Goal: Register for event/course

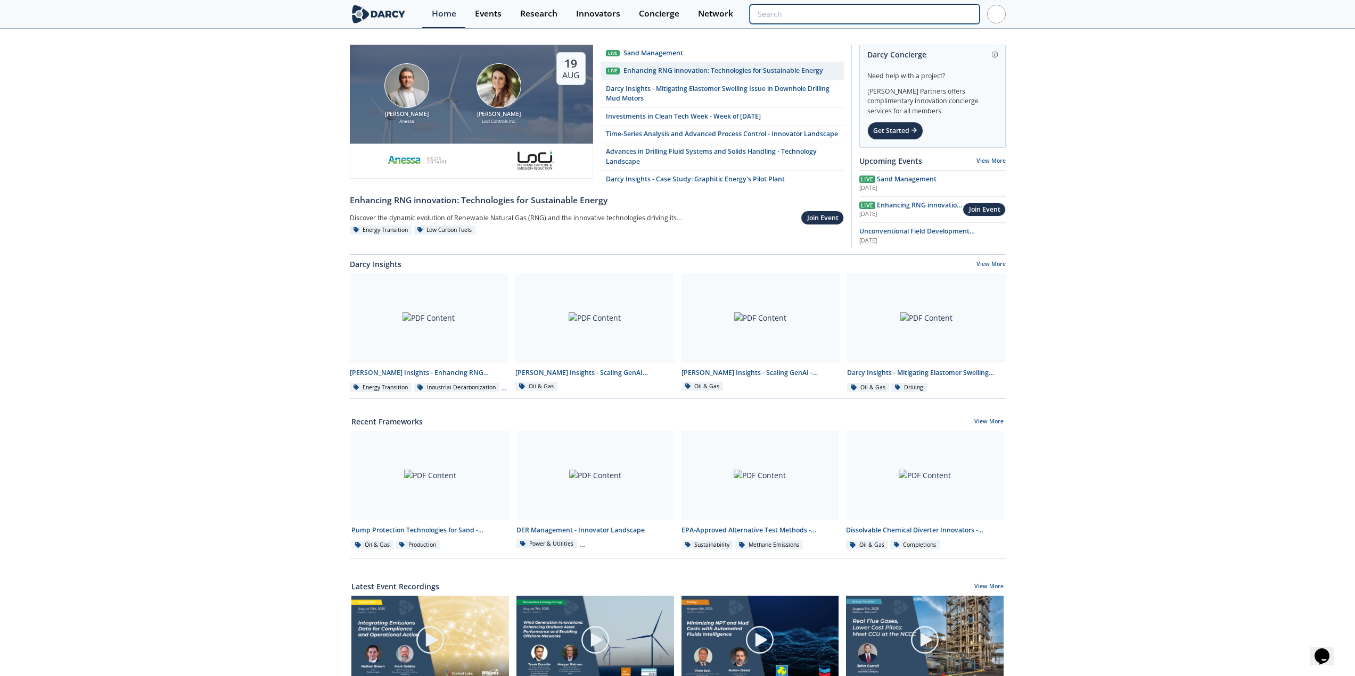
drag, startPoint x: 907, startPoint y: 15, endPoint x: 913, endPoint y: 14, distance: 5.4
click at [907, 15] on input "search" at bounding box center [863, 14] width 229 height 20
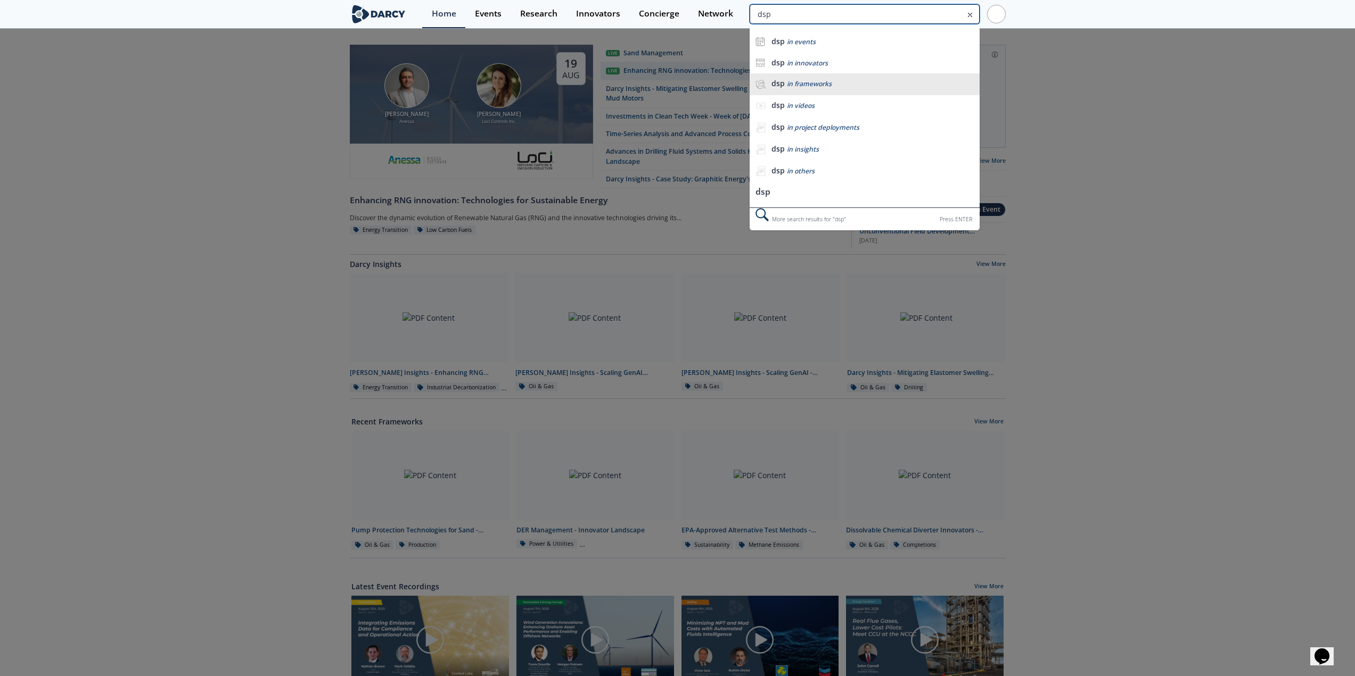
type input "dsp"
click at [833, 76] on li "dsp in frameworks" at bounding box center [863, 84] width 229 height 22
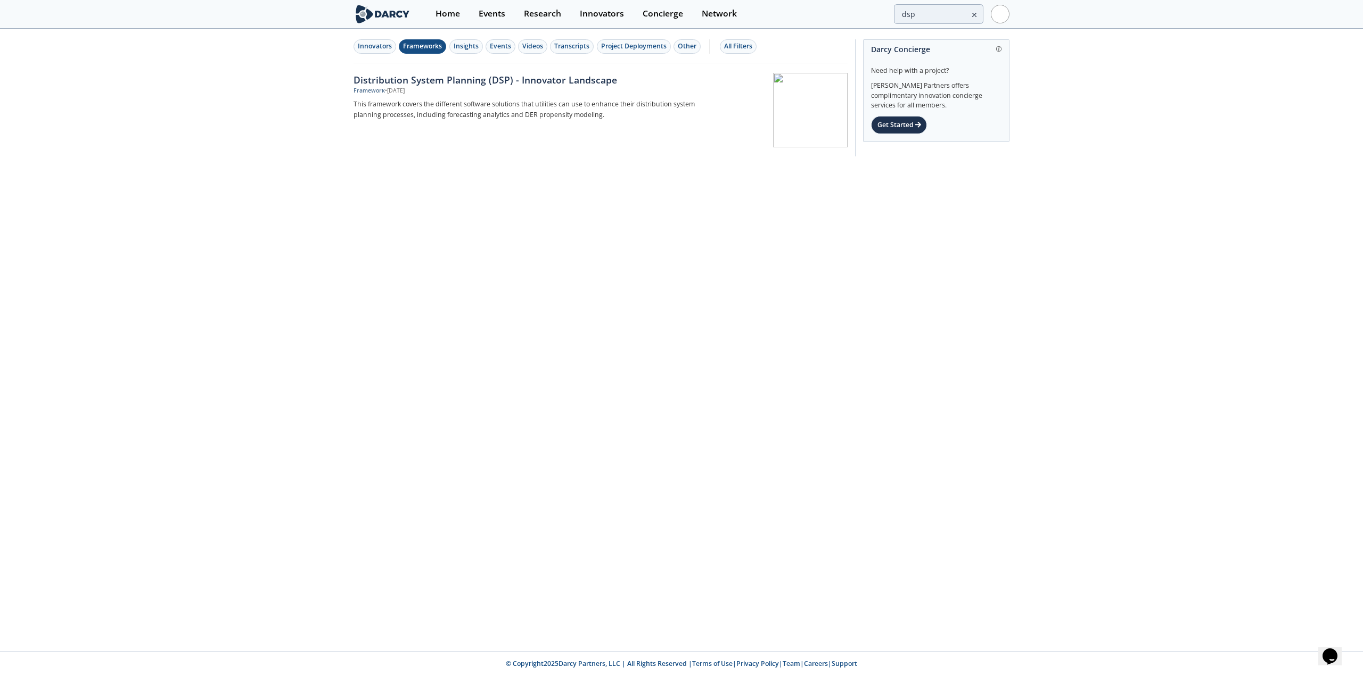
click at [546, 82] on div "Distribution System Planning (DSP) - Innovator Landscape" at bounding box center [529, 80] width 352 height 14
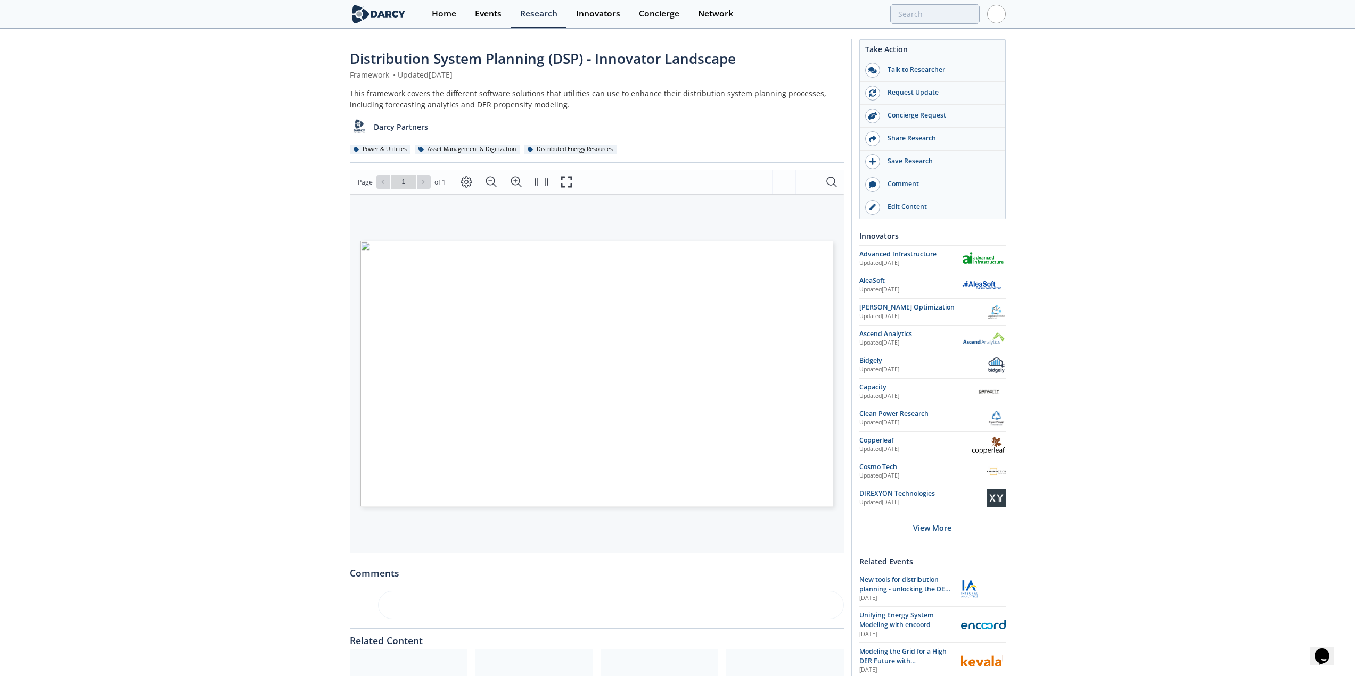
click at [153, 180] on div "Distribution System Planning (DSP) - Innovator Landscape Framework • Updated Ma…" at bounding box center [677, 452] width 1355 height 844
click at [576, 176] on icon "Fullscreen" at bounding box center [570, 182] width 13 height 13
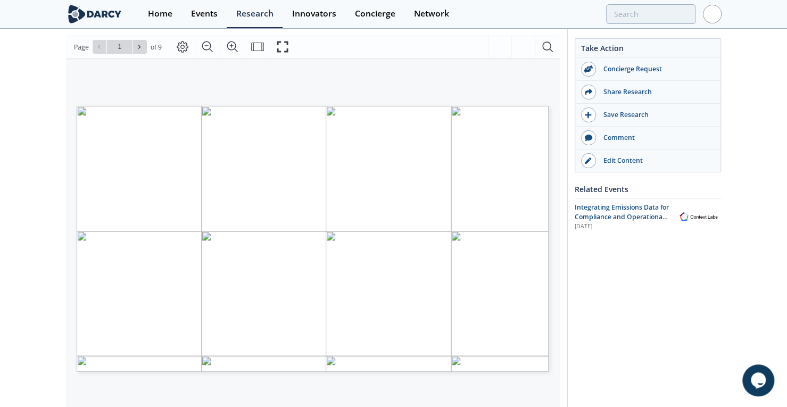
scroll to position [155, 0]
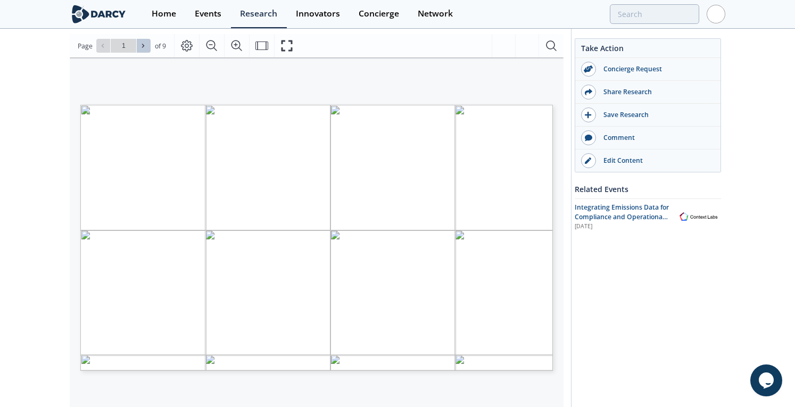
click at [141, 45] on icon at bounding box center [143, 46] width 6 height 6
type input "3"
click at [141, 45] on icon at bounding box center [143, 46] width 6 height 6
type input "4"
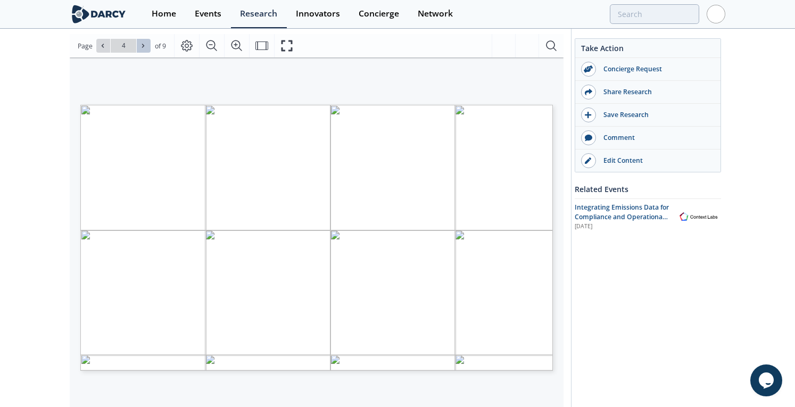
click at [141, 45] on icon at bounding box center [143, 46] width 6 height 6
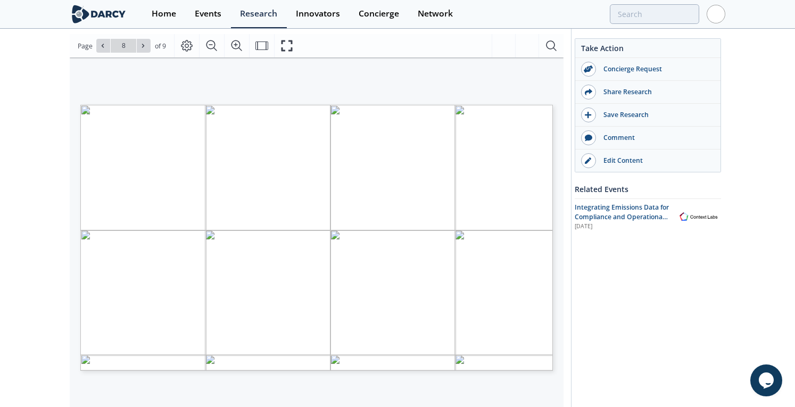
type input "9"
click at [141, 45] on div "Go to Page 9" at bounding box center [123, 46] width 54 height 14
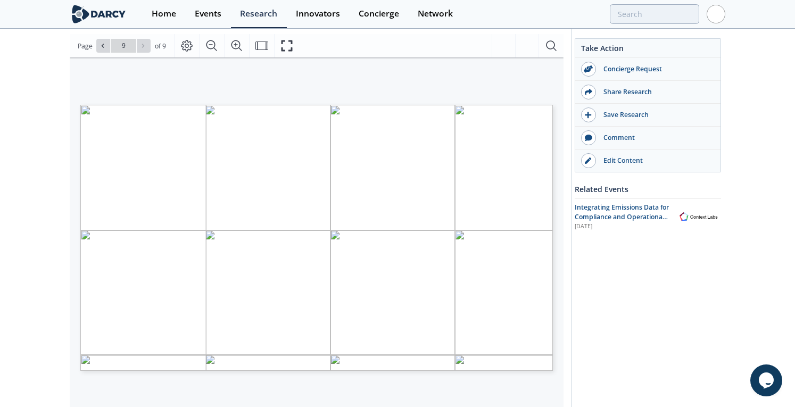
click at [141, 45] on div "Go to Page 9" at bounding box center [123, 46] width 54 height 14
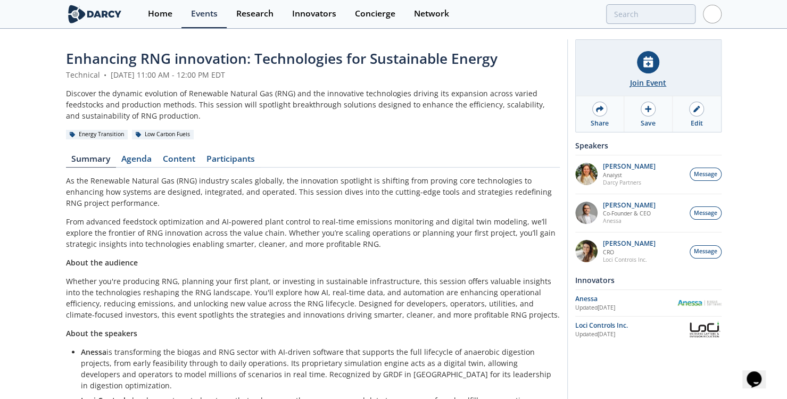
click at [638, 81] on div "Join Event" at bounding box center [648, 82] width 36 height 11
